Goal: Task Accomplishment & Management: Use online tool/utility

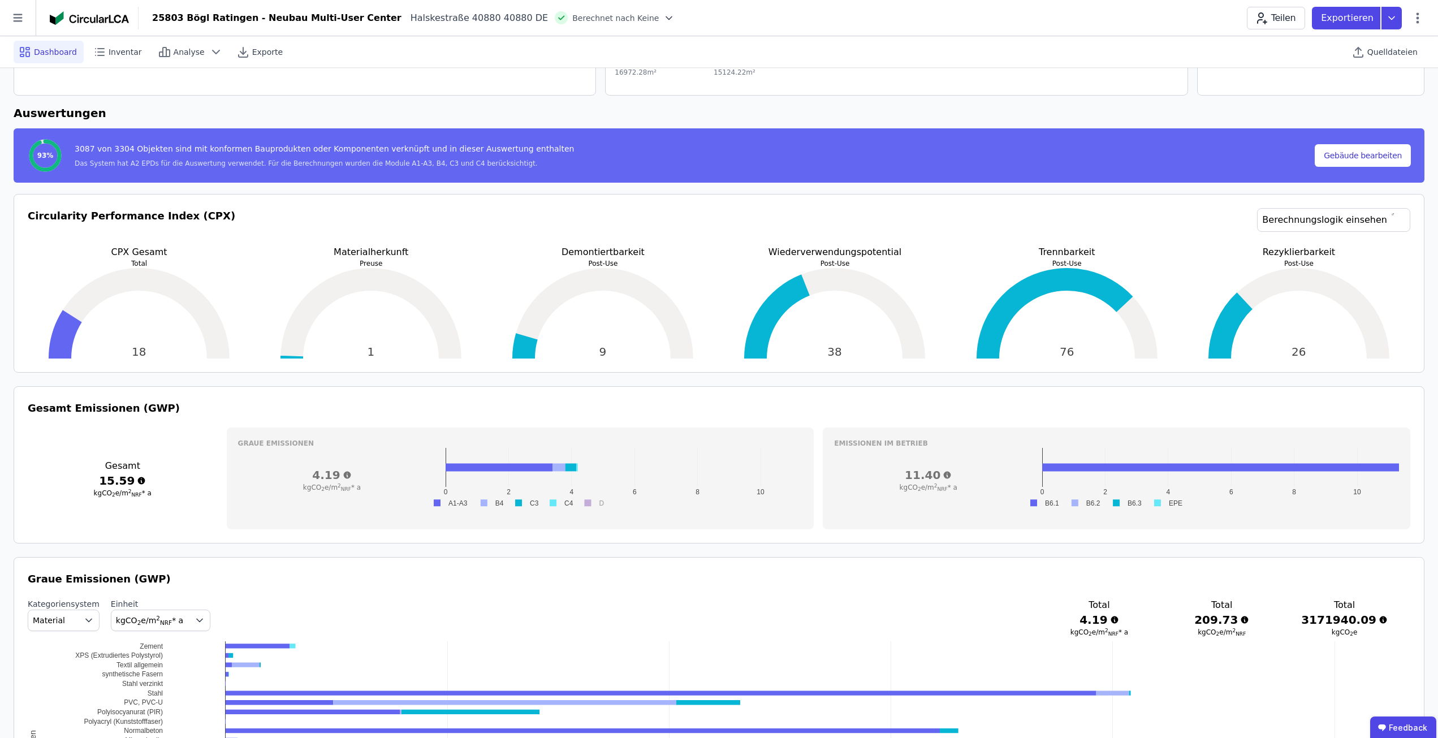
scroll to position [226, 0]
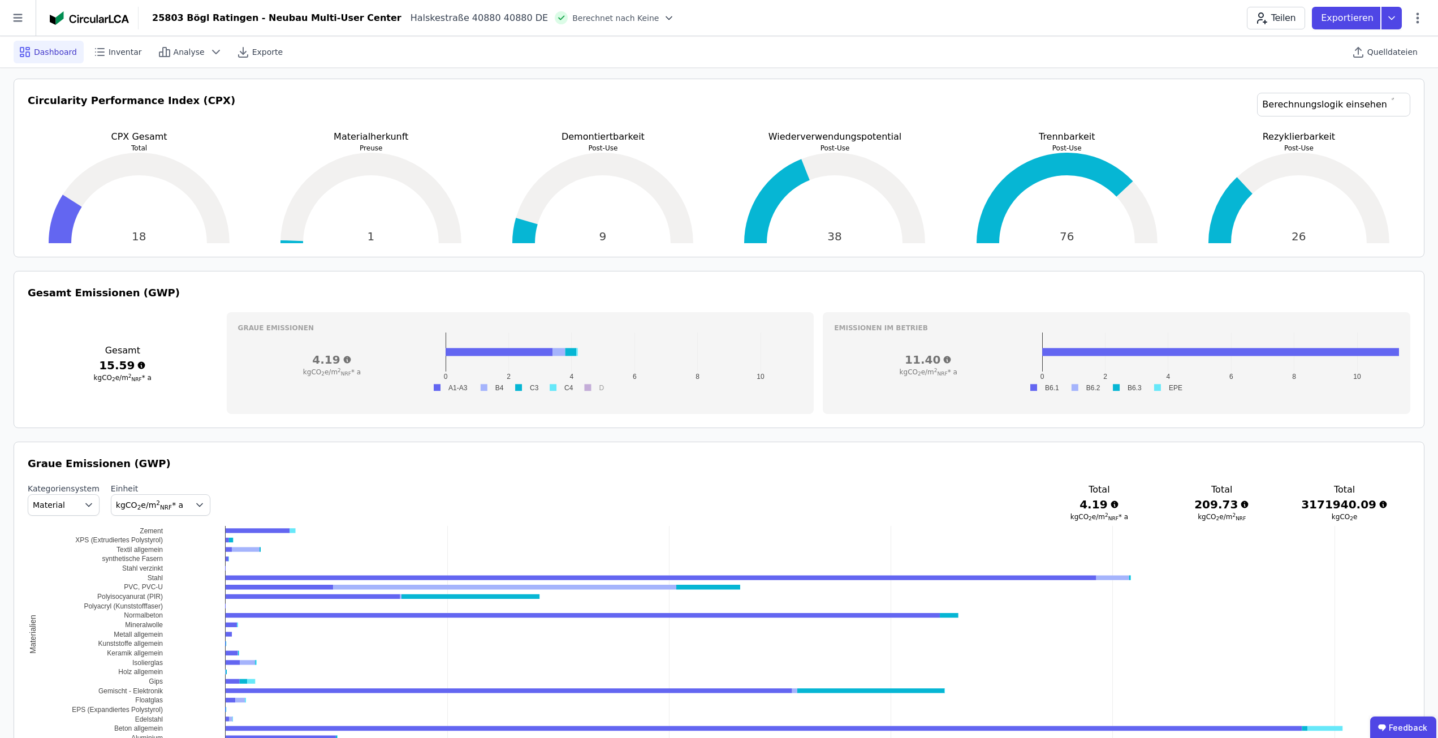
click at [591, 101] on div "Circularity Performance Index (CPX) Berechnungslogik einsehen" at bounding box center [719, 111] width 1383 height 37
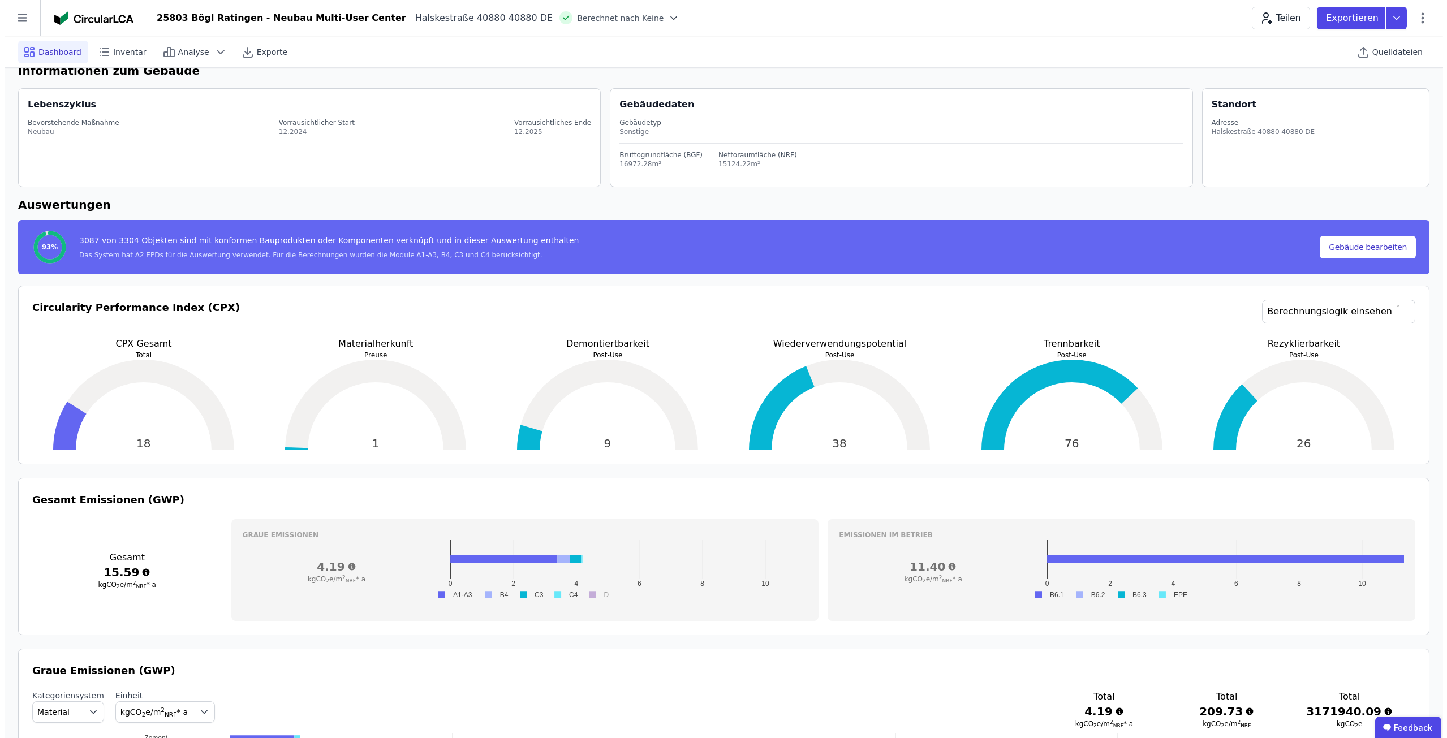
scroll to position [0, 0]
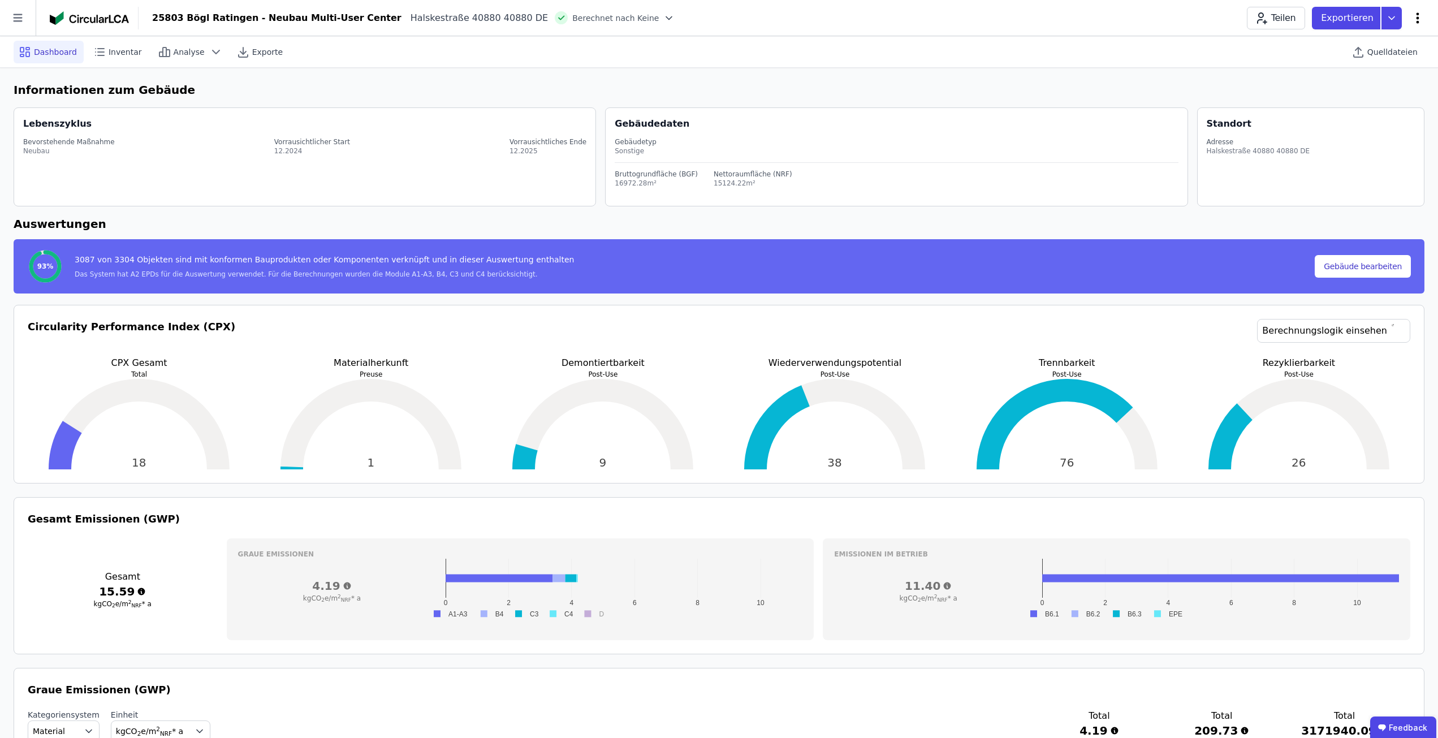
click at [1420, 19] on icon at bounding box center [1418, 18] width 14 height 14
click at [1225, 90] on h6 "Informationen zum Gebäude" at bounding box center [719, 89] width 1411 height 17
click at [1361, 54] on icon at bounding box center [1359, 52] width 14 height 14
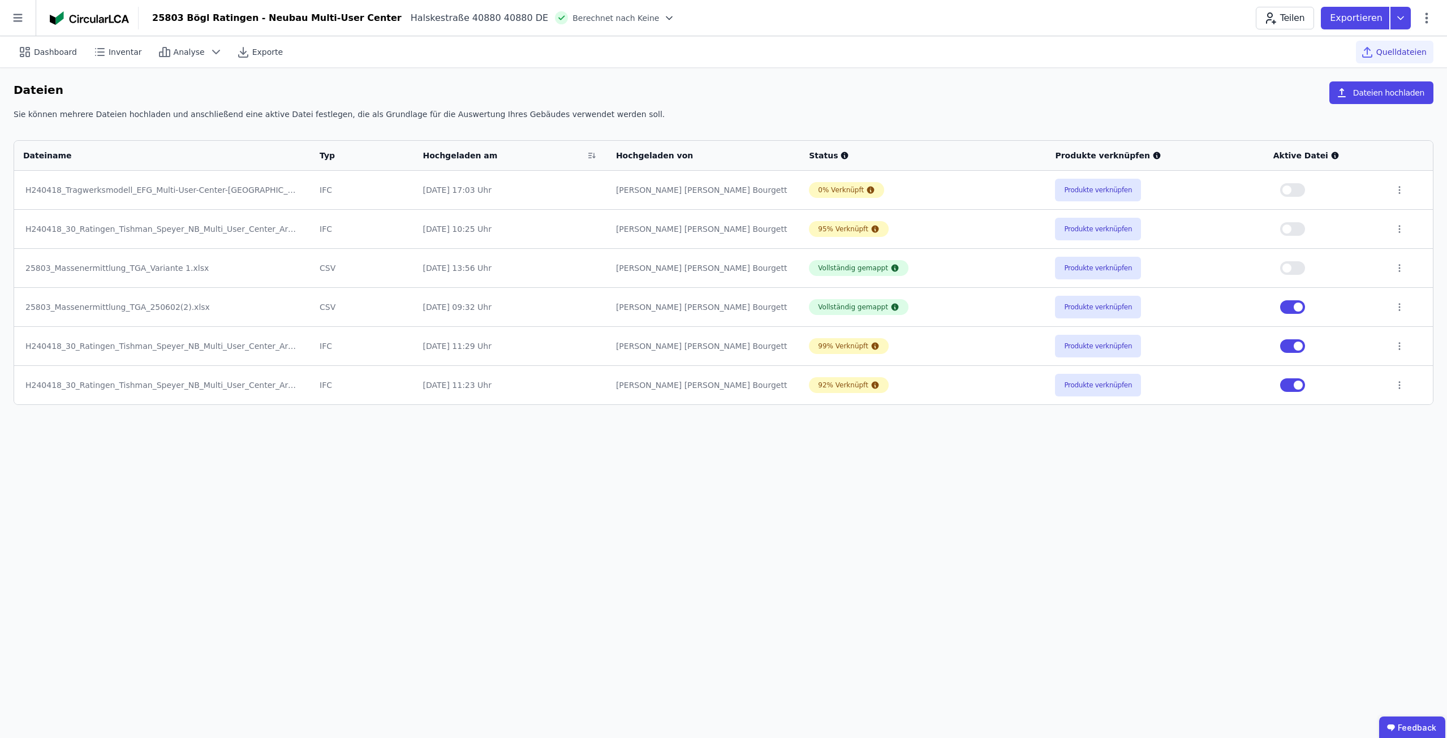
click at [1084, 184] on button "Produkte verknüpfen" at bounding box center [1098, 190] width 86 height 23
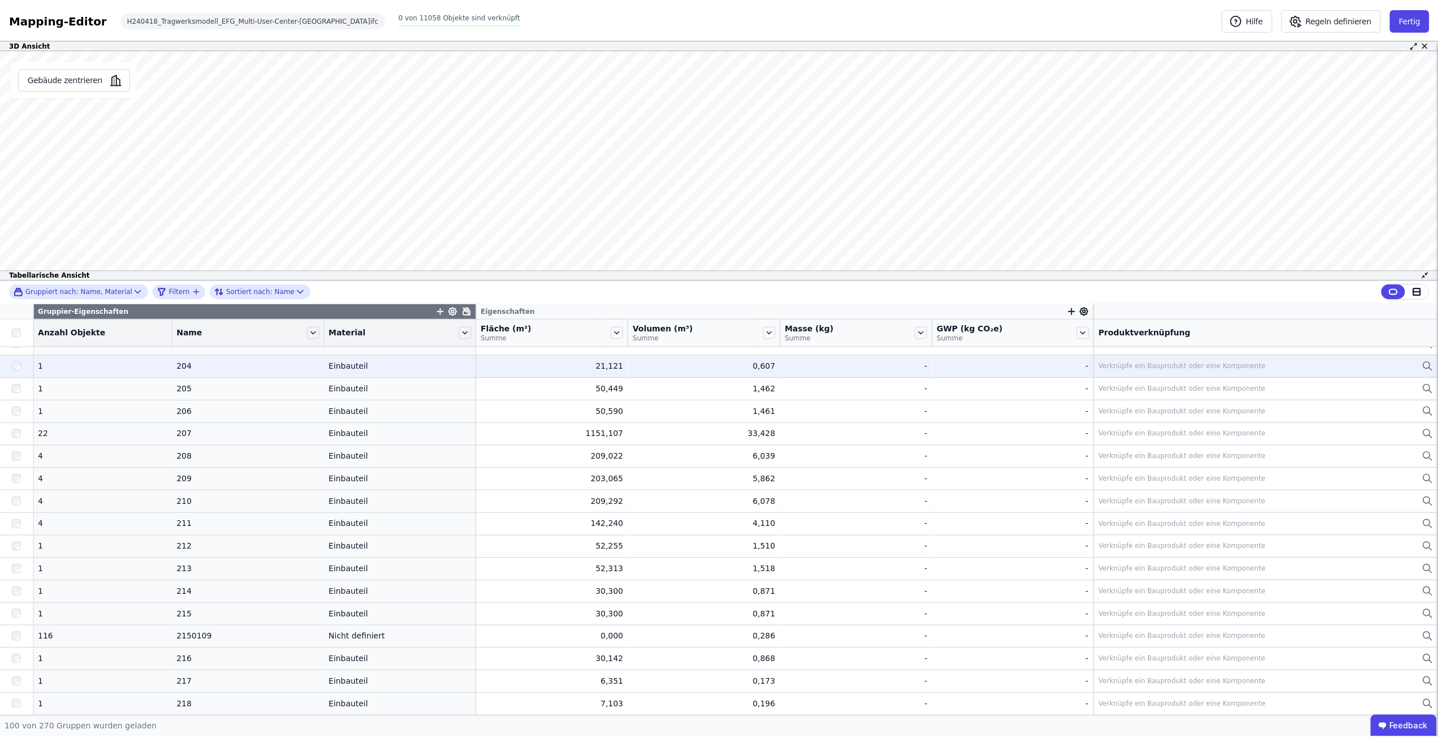
scroll to position [622, 0]
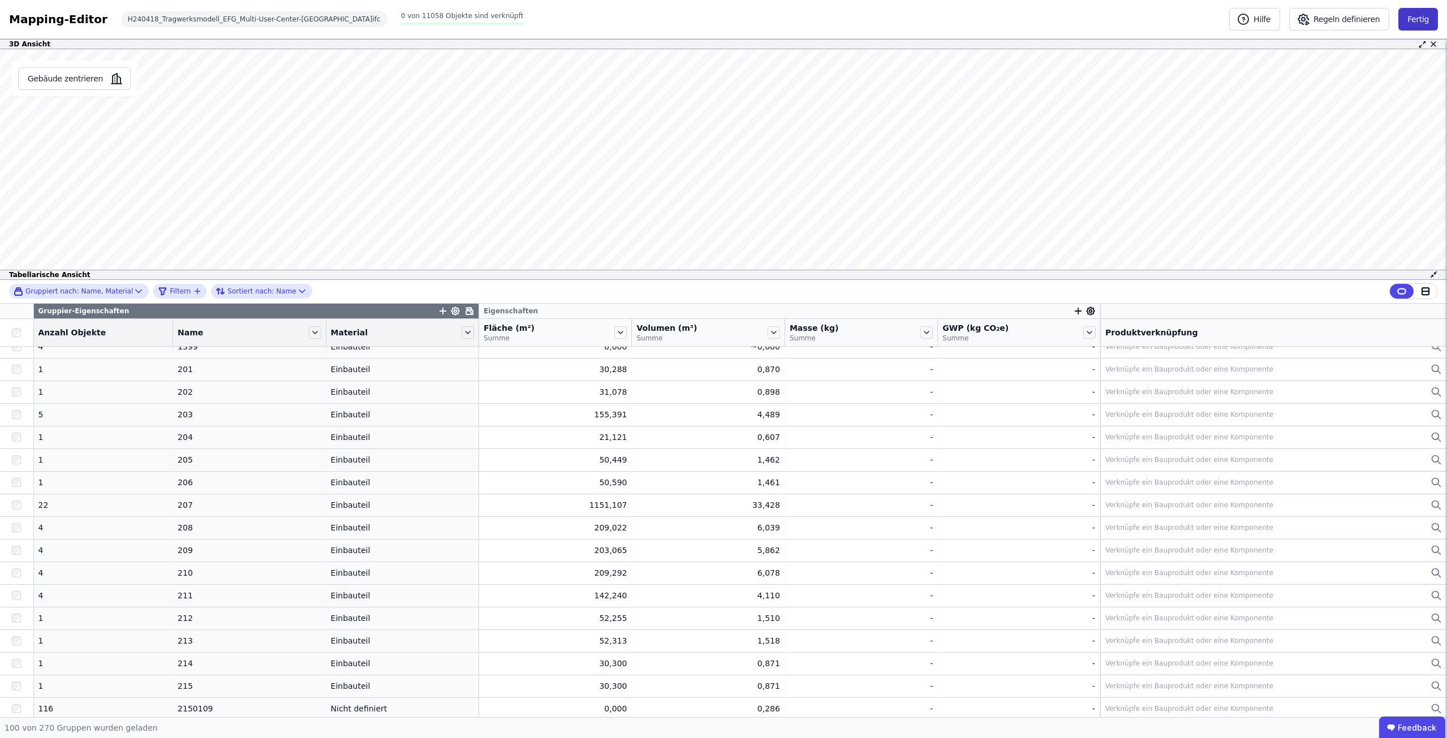
click at [1407, 16] on button "Fertig" at bounding box center [1418, 19] width 40 height 23
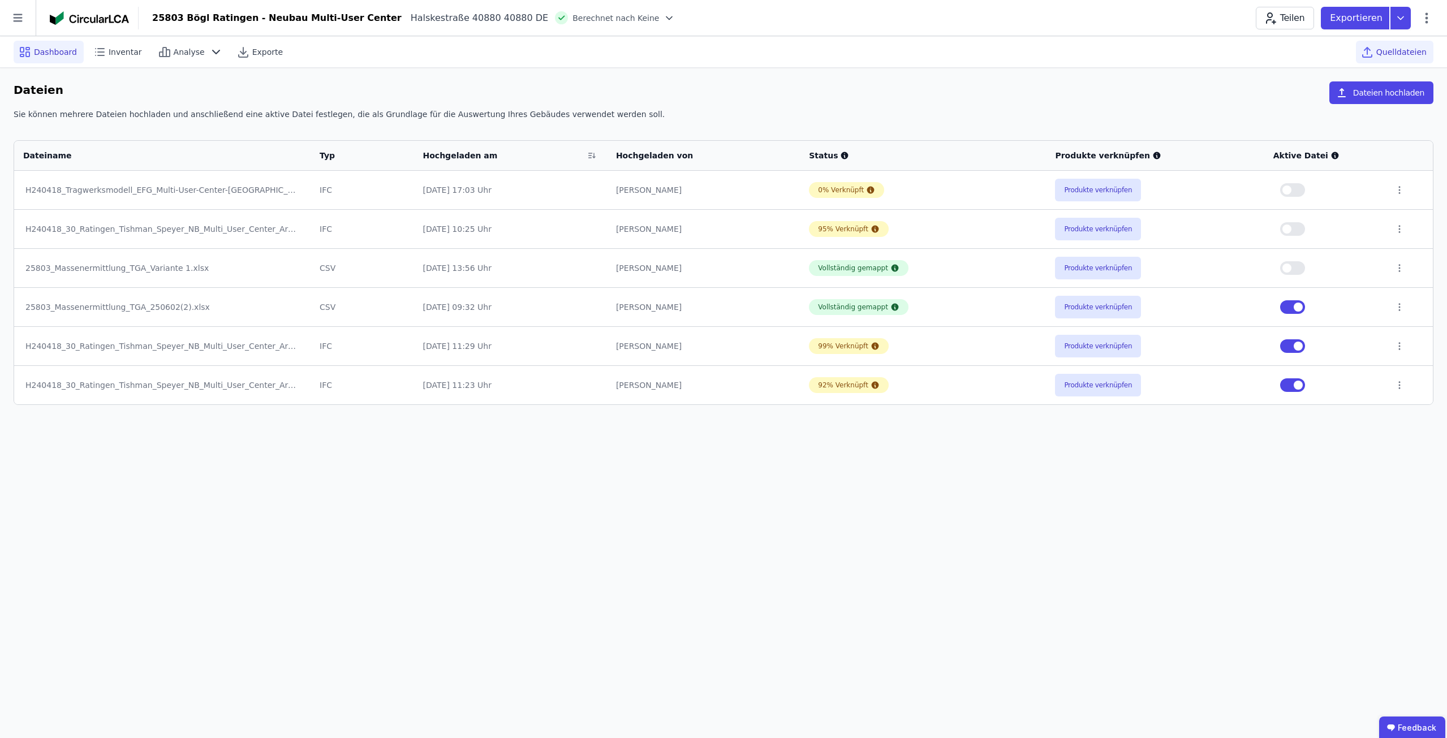
click at [47, 55] on span "Dashboard" at bounding box center [55, 51] width 43 height 11
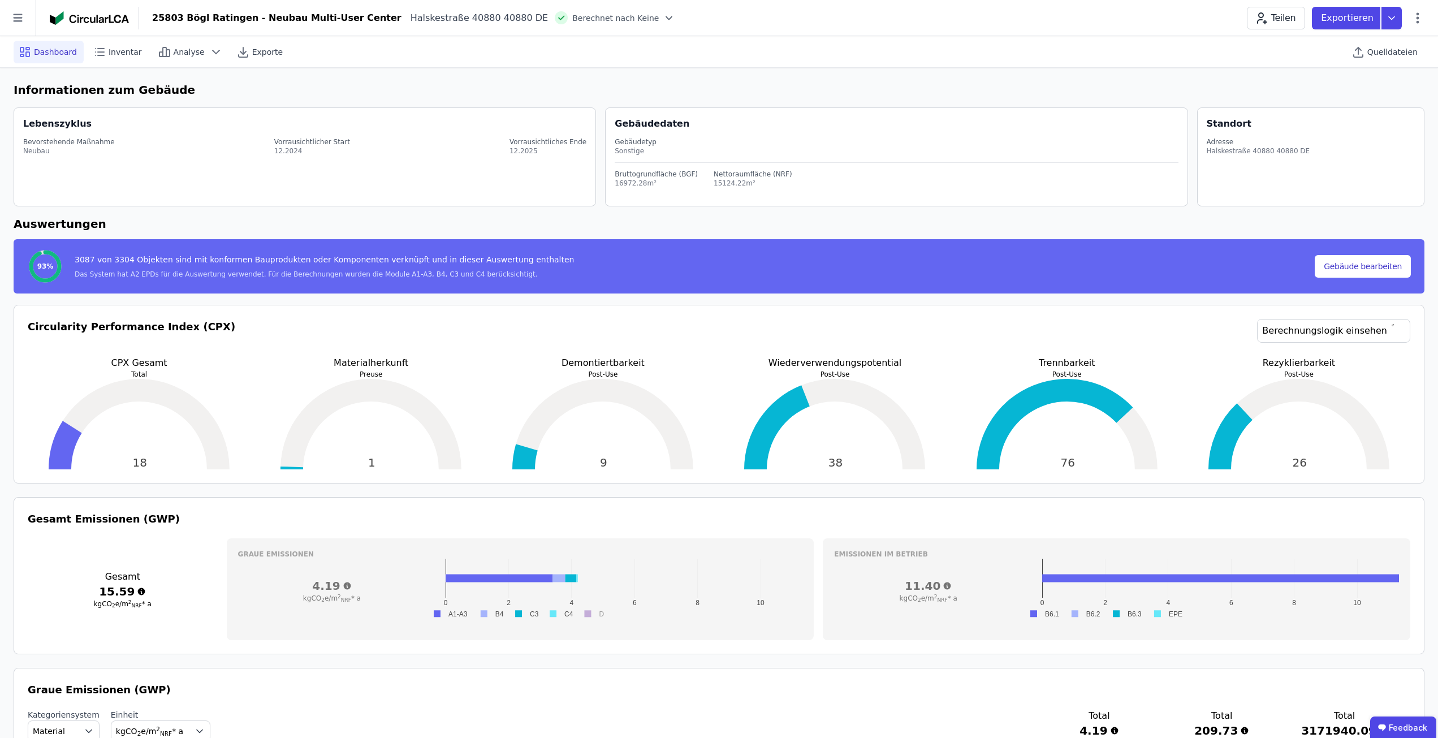
click at [663, 19] on icon at bounding box center [668, 17] width 11 height 11
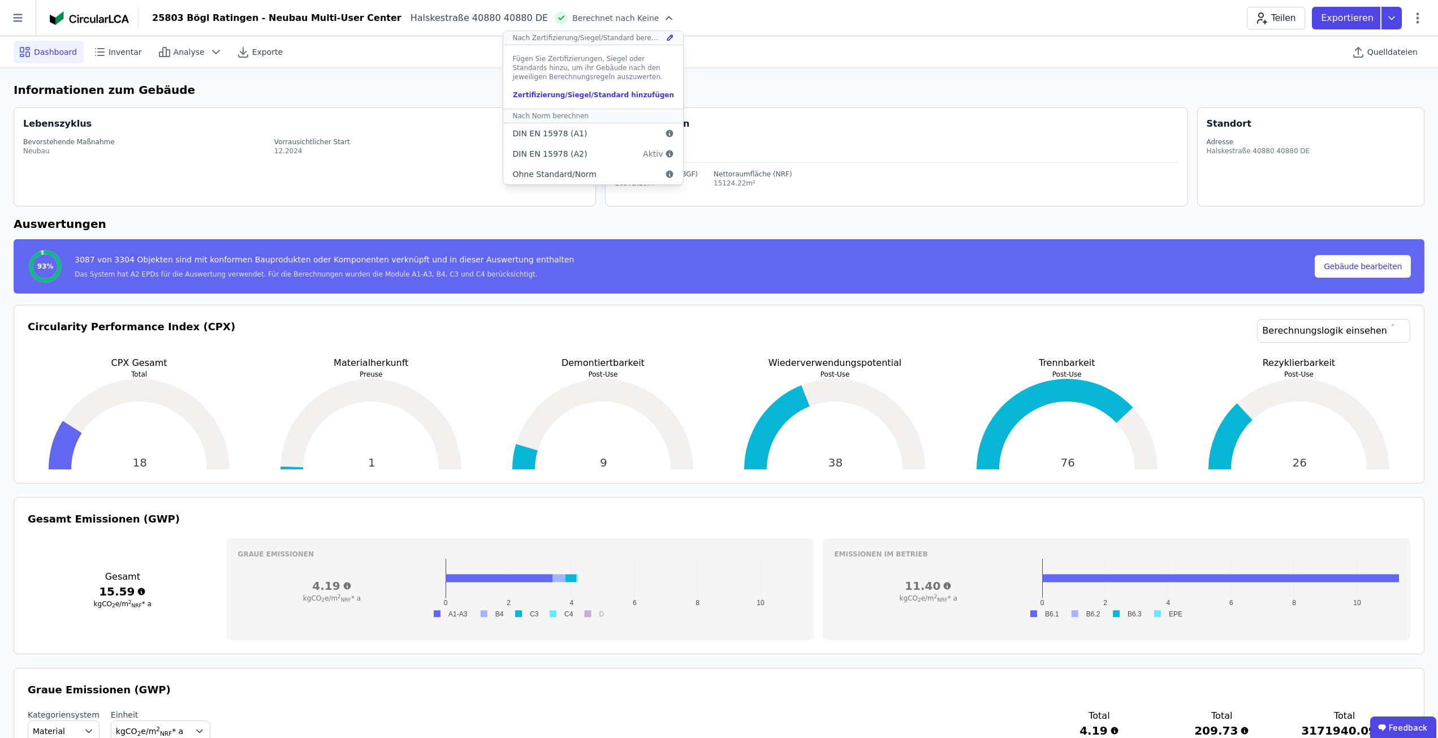
click at [663, 19] on icon at bounding box center [668, 17] width 11 height 11
